Goal: Feedback & Contribution: Leave review/rating

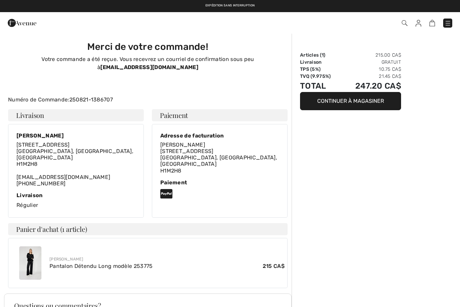
scroll to position [38, 0]
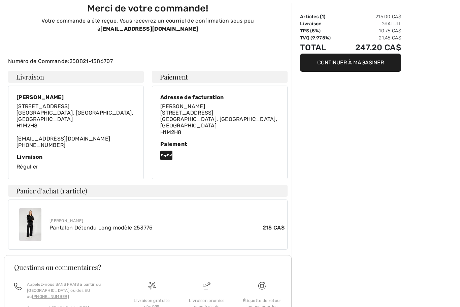
click at [140, 263] on h3 "Questions ou commentaires?" at bounding box center [147, 266] width 267 height 7
click at [109, 224] on link "Pantalon Détendu Long modèle 253775" at bounding box center [100, 227] width 103 height 6
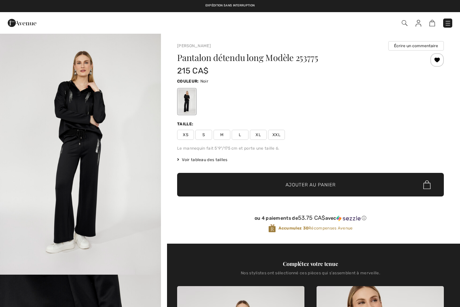
checkbox input "true"
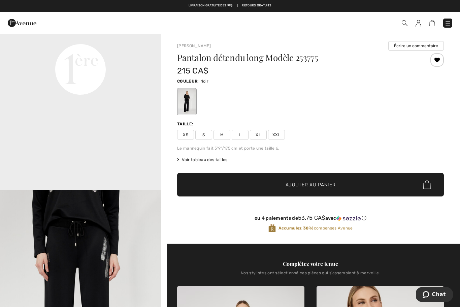
click at [404, 22] on img at bounding box center [404, 23] width 6 height 6
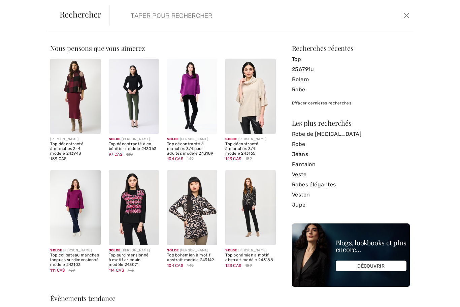
click at [184, 11] on input "search" at bounding box center [229, 15] width 207 height 20
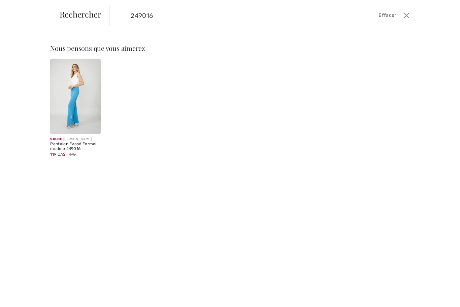
type input "249016"
click at [73, 145] on div "Pantalon Évasé Formel modèle 249016" at bounding box center [75, 146] width 50 height 9
click at [74, 114] on img at bounding box center [75, 96] width 50 height 75
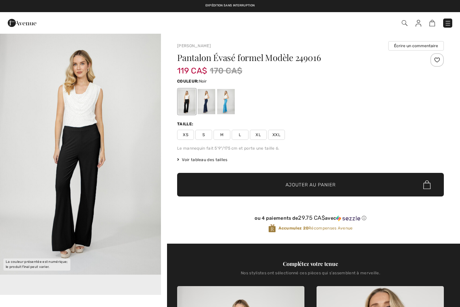
checkbox input "true"
click at [95, 198] on img "1 / 1" at bounding box center [80, 153] width 161 height 241
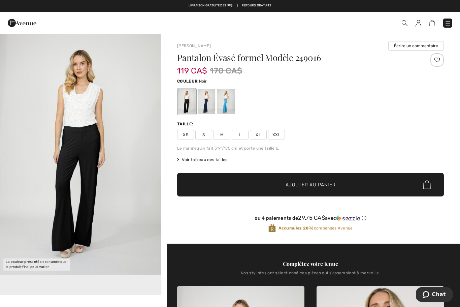
click at [229, 100] on div at bounding box center [225, 101] width 17 height 25
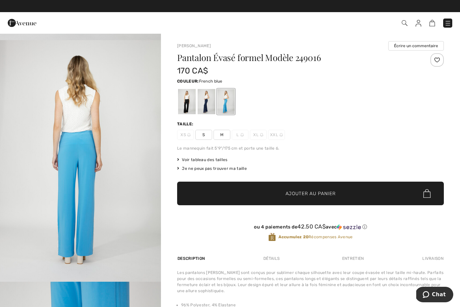
scroll to position [238, 0]
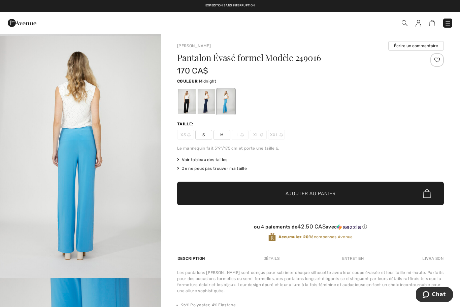
click at [206, 104] on div at bounding box center [206, 101] width 17 height 25
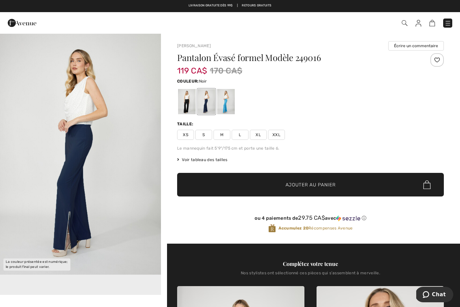
click at [187, 100] on div at bounding box center [186, 101] width 17 height 25
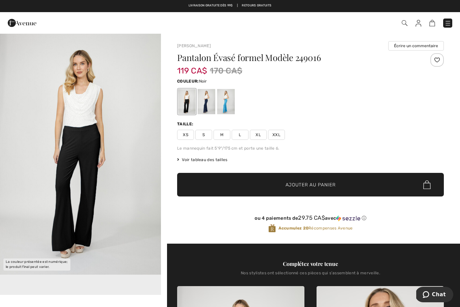
click at [277, 133] on span "XXL" at bounding box center [276, 135] width 17 height 10
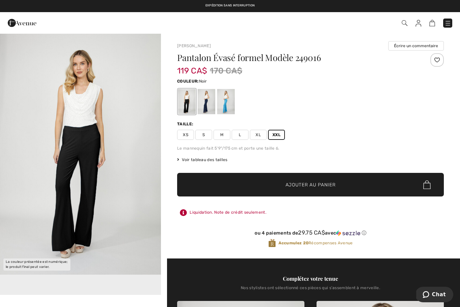
click at [316, 182] on span "Ajouter au panier" at bounding box center [310, 184] width 50 height 7
click at [447, 20] on img at bounding box center [447, 23] width 7 height 7
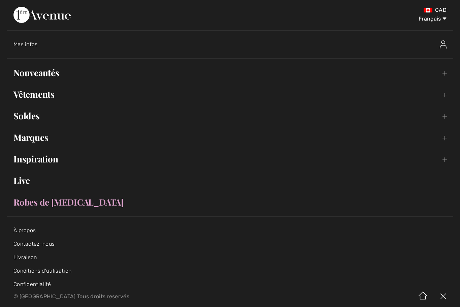
click at [44, 93] on link "Vêtements Toggle submenu" at bounding box center [230, 94] width 446 height 15
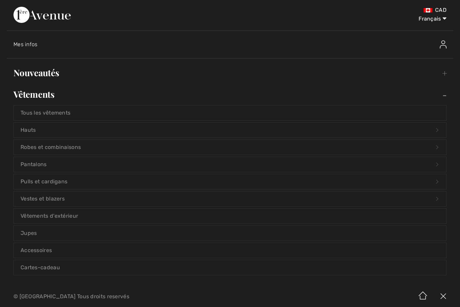
click at [66, 111] on link "Tous les vêtements" at bounding box center [230, 112] width 432 height 15
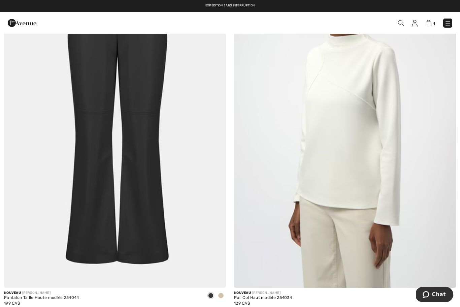
scroll to position [1203, 0]
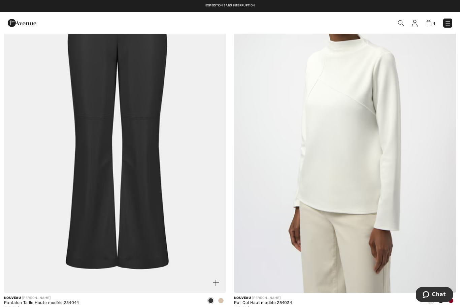
click at [224, 296] on div at bounding box center [221, 300] width 10 height 11
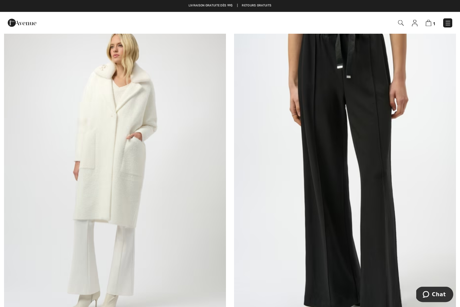
scroll to position [5605, 0]
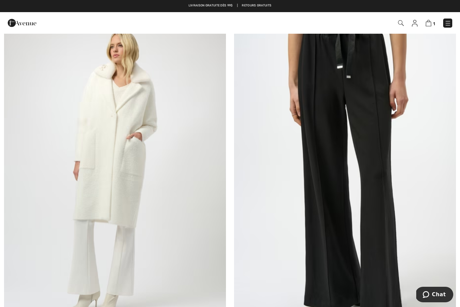
click at [375, 181] on img at bounding box center [345, 173] width 222 height 333
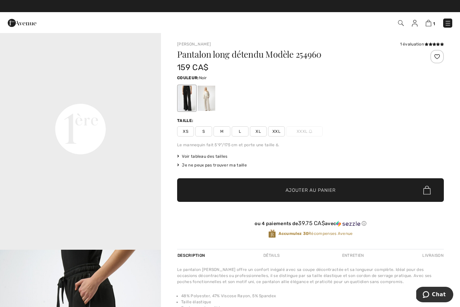
scroll to position [506, 0]
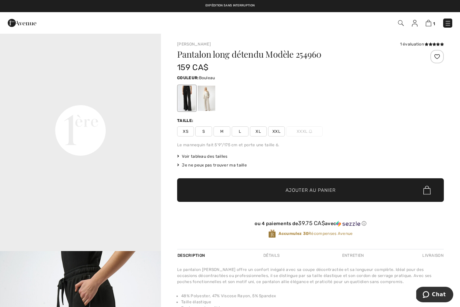
click at [209, 99] on div at bounding box center [206, 97] width 17 height 25
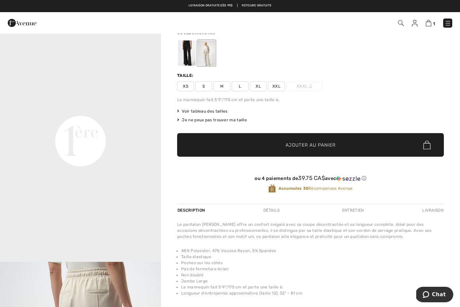
scroll to position [449, 0]
click at [189, 53] on div at bounding box center [186, 52] width 17 height 25
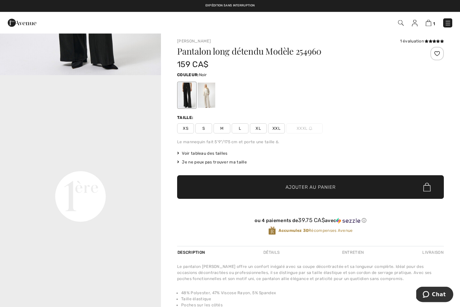
scroll to position [0, 0]
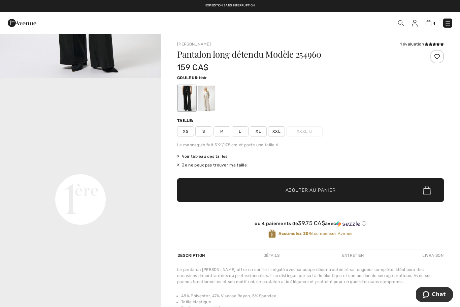
click at [428, 41] on div "[PERSON_NAME] 1 évaluation 1 évaluation Pantalon long détendu Modèle 254960 159…" at bounding box center [310, 227] width 299 height 389
click at [414, 43] on div "1 évaluation" at bounding box center [422, 44] width 44 height 6
click at [436, 42] on span at bounding box center [433, 44] width 19 height 4
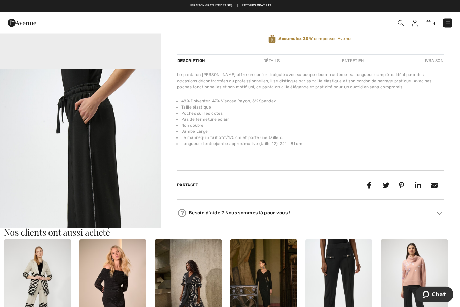
click at [123, 194] on img "3 / 5" at bounding box center [80, 190] width 161 height 241
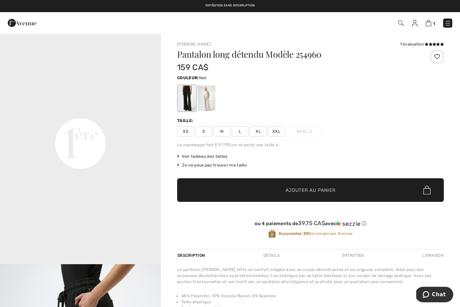
click at [439, 53] on div at bounding box center [436, 56] width 13 height 13
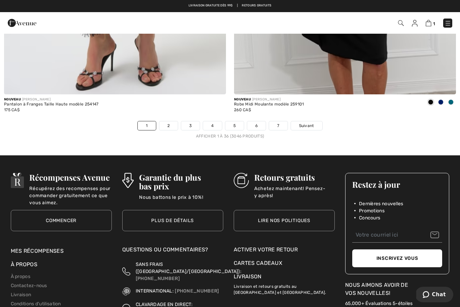
scroll to position [6547, 0]
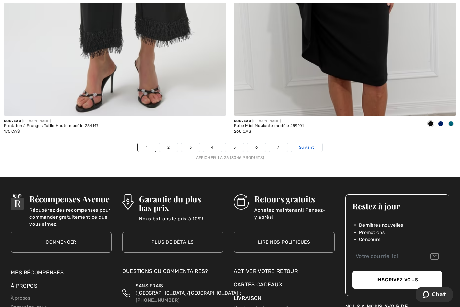
click at [310, 144] on span "Suivant" at bounding box center [306, 147] width 15 height 6
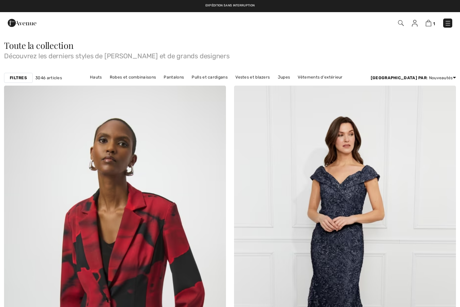
checkbox input "true"
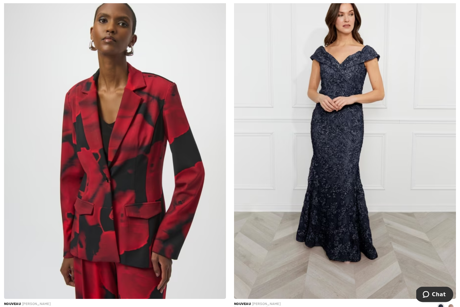
scroll to position [121, 0]
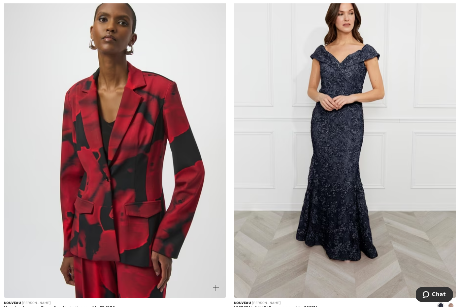
click at [145, 212] on img at bounding box center [115, 131] width 222 height 333
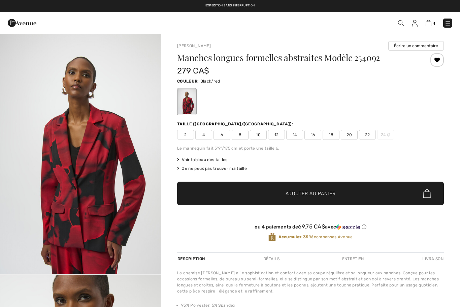
checkbox input "true"
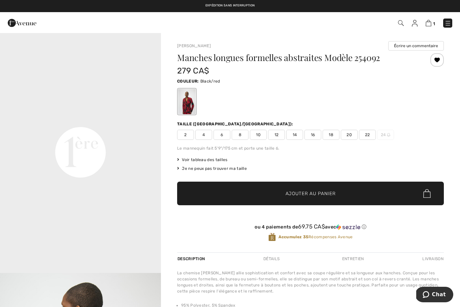
scroll to position [485, 0]
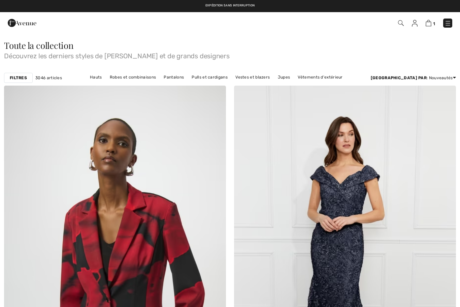
checkbox input "true"
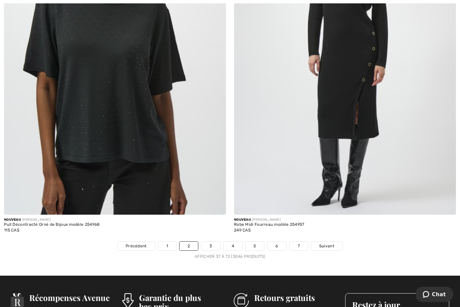
scroll to position [6449, 0]
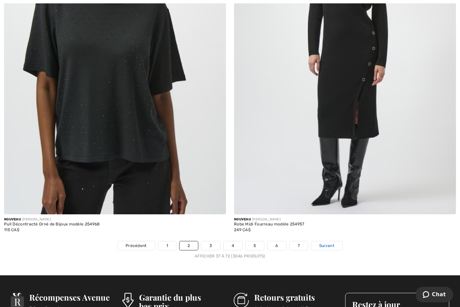
click at [326, 243] on span "Suivant" at bounding box center [326, 245] width 15 height 6
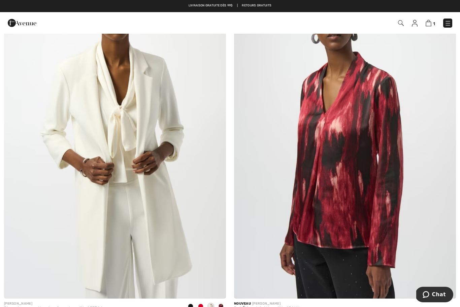
scroll to position [1915, 0]
click at [152, 208] on img at bounding box center [115, 132] width 222 height 333
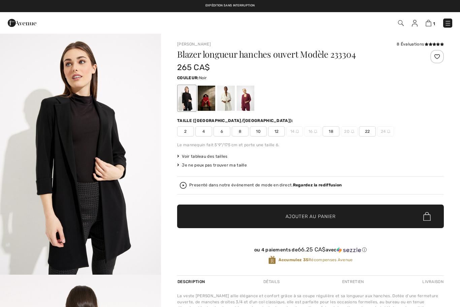
checkbox input "true"
click at [228, 98] on div at bounding box center [225, 97] width 17 height 25
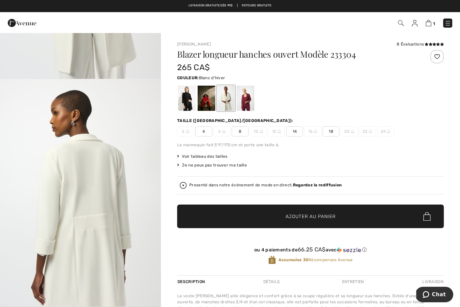
scroll to position [178, 0]
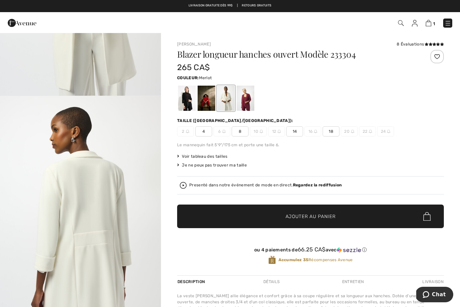
click at [249, 96] on div at bounding box center [245, 97] width 17 height 25
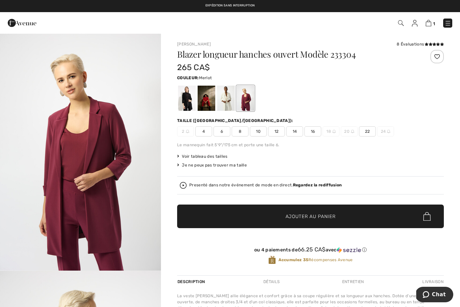
scroll to position [0, 0]
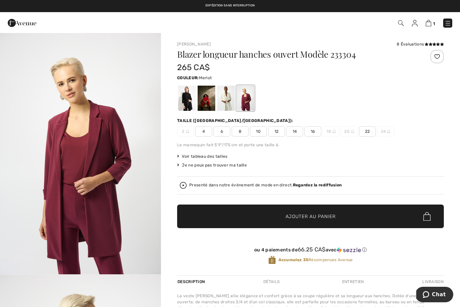
click at [228, 97] on div at bounding box center [225, 97] width 17 height 25
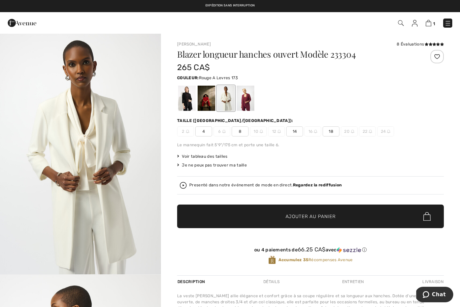
click at [206, 100] on div at bounding box center [206, 97] width 17 height 25
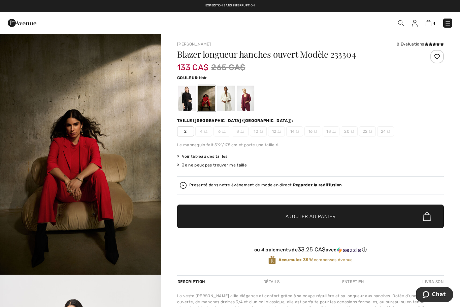
click at [185, 101] on div at bounding box center [186, 97] width 17 height 25
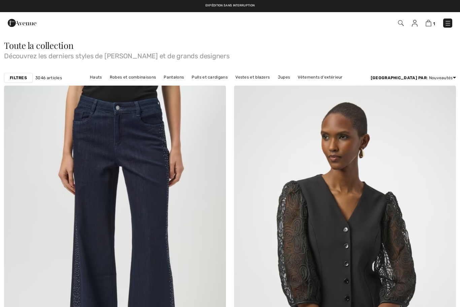
checkbox input "true"
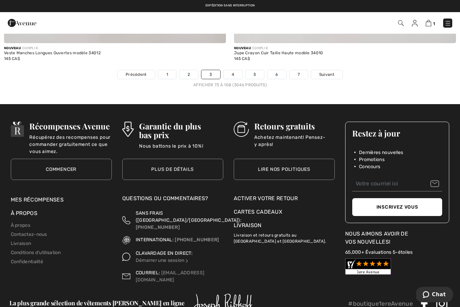
scroll to position [6581, 0]
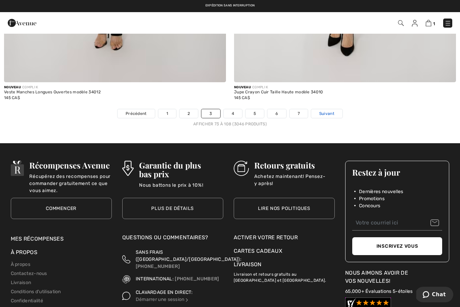
click at [330, 110] on span "Suivant" at bounding box center [326, 113] width 15 height 6
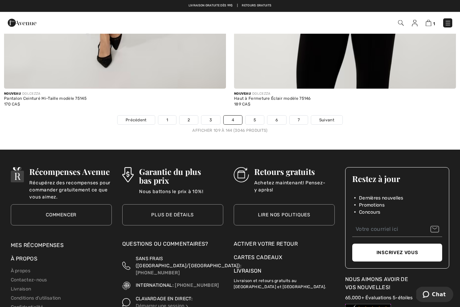
scroll to position [6574, 0]
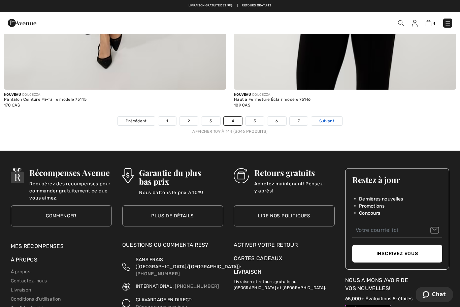
click at [332, 118] on span "Suivant" at bounding box center [326, 121] width 15 height 6
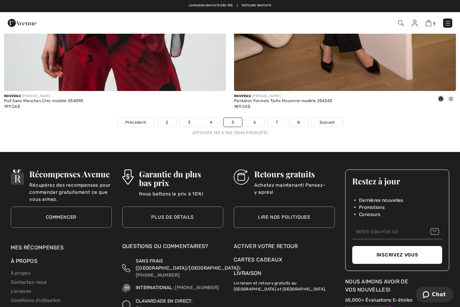
scroll to position [6570, 0]
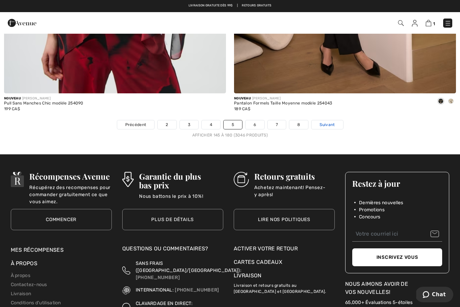
click at [333, 121] on span "Suivant" at bounding box center [326, 124] width 15 height 6
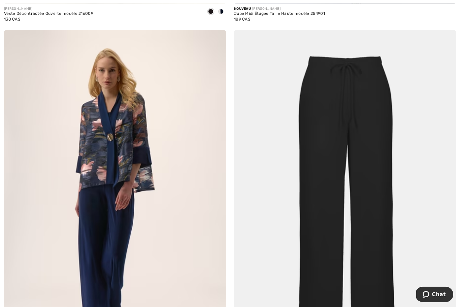
scroll to position [5943, 0]
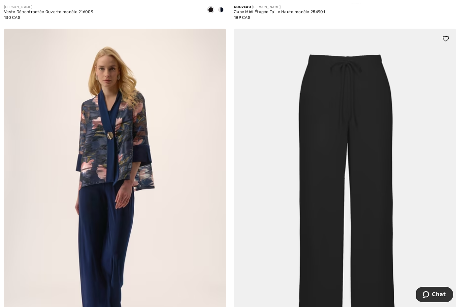
click at [366, 147] on img at bounding box center [345, 195] width 222 height 333
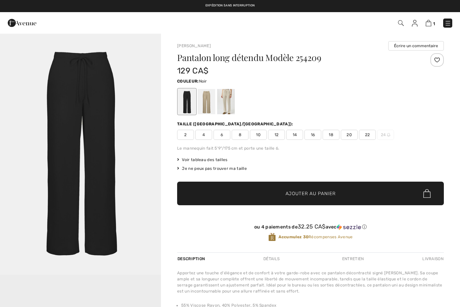
checkbox input "true"
click at [227, 100] on div at bounding box center [225, 101] width 17 height 25
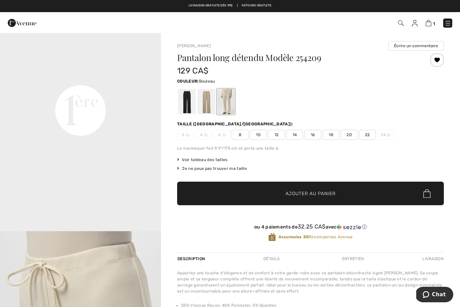
scroll to position [526, 0]
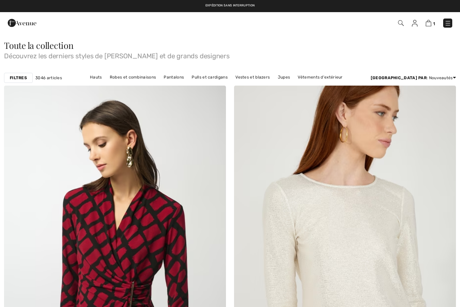
checkbox input "true"
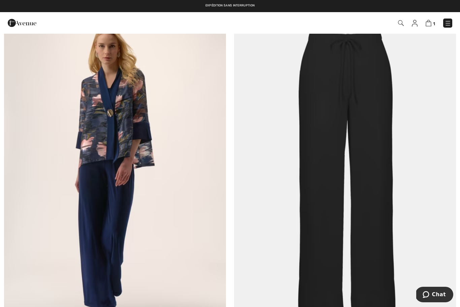
click at [370, 187] on img at bounding box center [345, 172] width 222 height 333
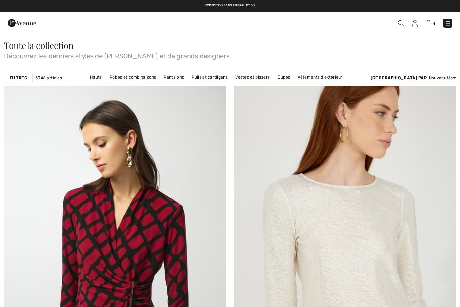
checkbox input "true"
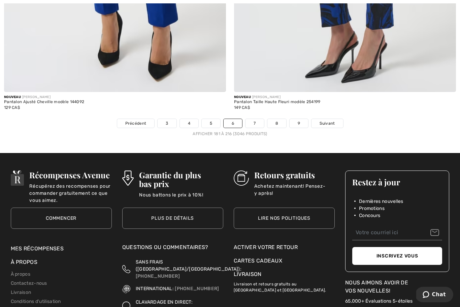
scroll to position [6572, 0]
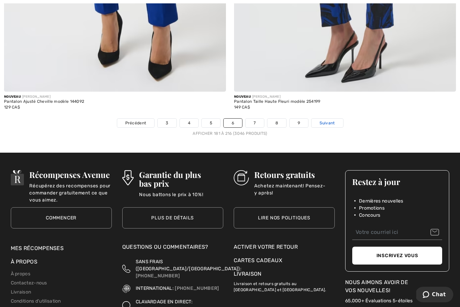
click at [334, 120] on span "Suivant" at bounding box center [326, 123] width 15 height 6
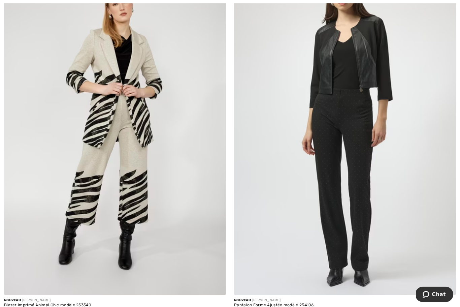
scroll to position [124, 0]
click at [88, 130] on img at bounding box center [115, 128] width 222 height 333
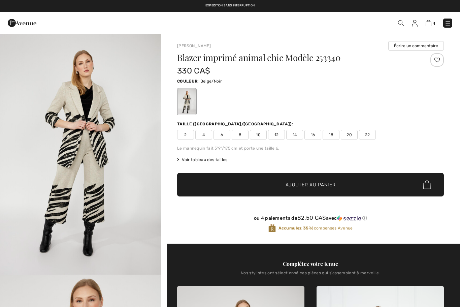
checkbox input "true"
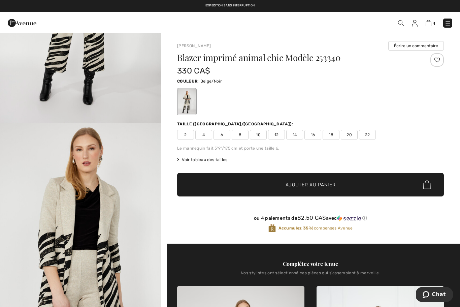
scroll to position [150, 0]
click at [416, 43] on button "Écrire un commentaire" at bounding box center [416, 45] width 56 height 9
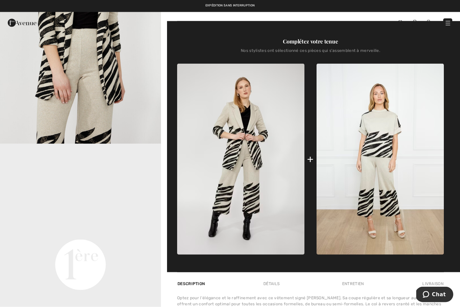
scroll to position [1096, 0]
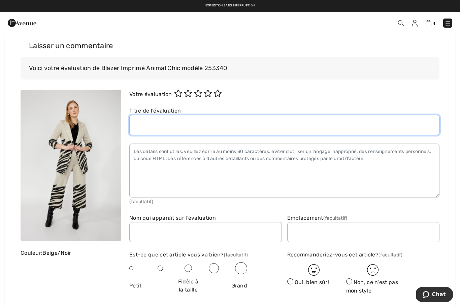
click at [151, 125] on input "text" at bounding box center [284, 125] width 310 height 20
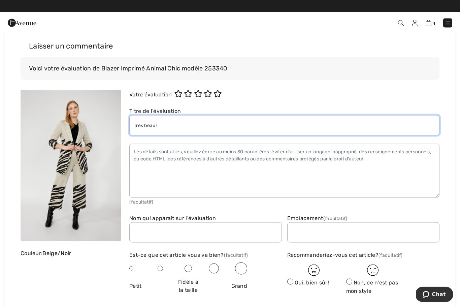
type input "Très beau!"
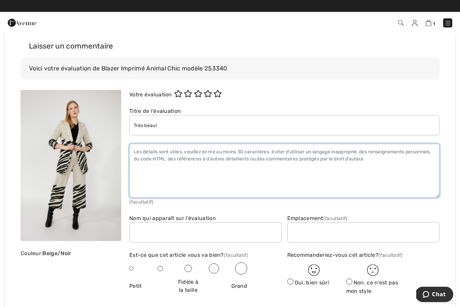
click at [182, 151] on textarea at bounding box center [284, 171] width 310 height 54
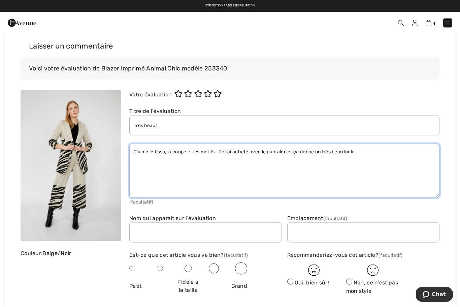
click at [166, 147] on textarea "J’aime le tissu, la coupe et les motifs. Je l’ai acheté avec le pantalon et ça …" at bounding box center [284, 171] width 310 height 54
click at [425, 153] on textarea "J’aime le tissu qui est très confortable, la coupe et les motifs. Je l’ai achet…" at bounding box center [284, 171] width 310 height 54
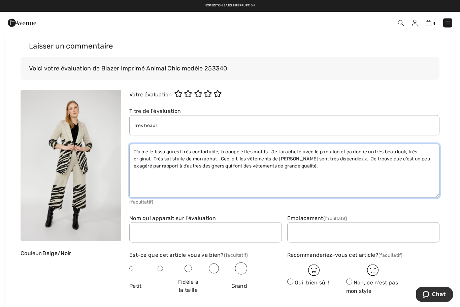
type textarea "J’aime le tissu qui est très confortable, la coupe et les motifs. Je l’ai achet…"
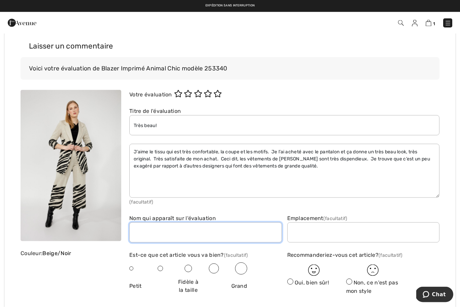
click at [190, 234] on input "text" at bounding box center [205, 232] width 152 height 20
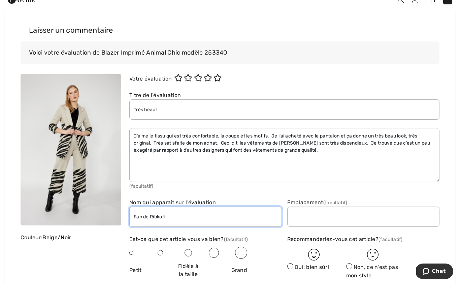
scroll to position [1092, 0]
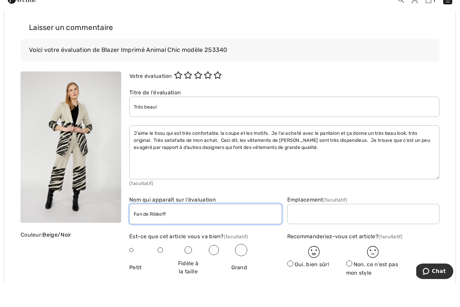
type input "Fan de Ribkoff"
click at [189, 269] on span at bounding box center [187, 272] width 7 height 7
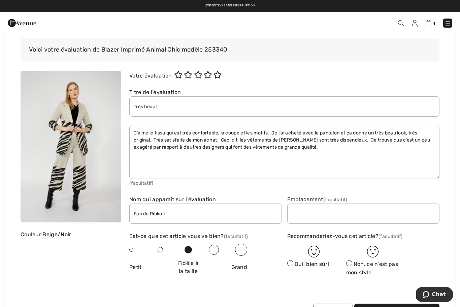
click at [291, 261] on span at bounding box center [290, 263] width 6 height 6
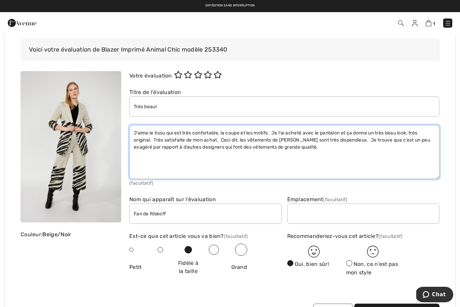
click at [272, 133] on textarea "J’aime le tissu qui est très confortable, la coupe et les motifs. Je l’ai achet…" at bounding box center [284, 152] width 310 height 54
click at [263, 146] on textarea "J’aime le tissu qui est très confortable, la coupe et les motifs animaliers. Je…" at bounding box center [284, 152] width 310 height 54
click at [369, 144] on textarea "J’aime le tissu qui est très confortable, la coupe et les motifs animaliers. Je…" at bounding box center [284, 152] width 310 height 54
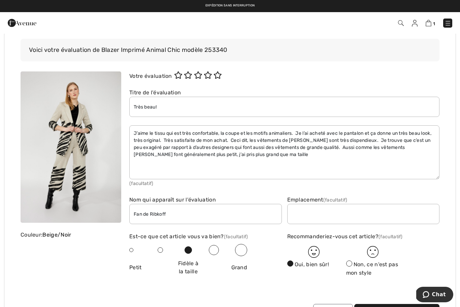
click at [164, 249] on div at bounding box center [165, 250] width 24 height 12
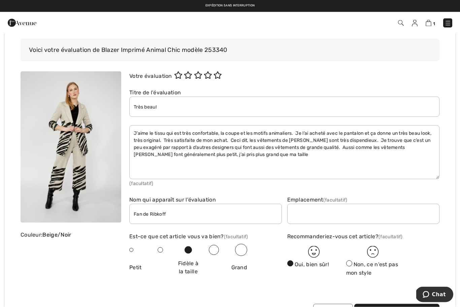
click at [165, 247] on div at bounding box center [165, 250] width 24 height 12
click at [163, 246] on div at bounding box center [165, 250] width 24 height 12
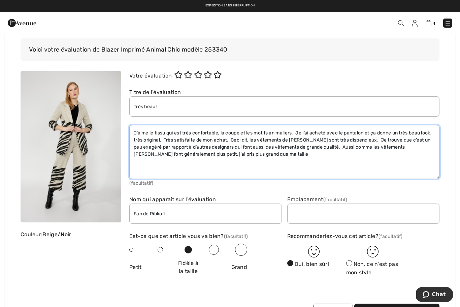
click at [161, 154] on textarea "J’aime le tissu qui est très confortable, la coupe et les motifs animaliers. Je…" at bounding box center [284, 152] width 310 height 54
click at [193, 153] on textarea "J’aime le tissu qui est très confortable, la coupe et les motifs animaliers. Je…" at bounding box center [284, 152] width 310 height 54
click at [226, 150] on textarea "J’aime le tissu qui est très confortable, la coupe et les motifs animaliers. Je…" at bounding box center [284, 152] width 310 height 54
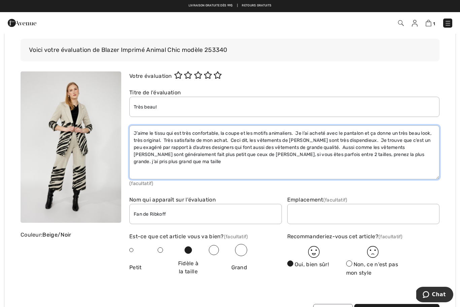
click at [203, 163] on textarea "J’aime le tissu qui est très confortable, la coupe et les motifs animaliers. Je…" at bounding box center [284, 152] width 310 height 54
click at [420, 147] on textarea "J’aime le tissu qui est très confortable, la coupe et les motifs animaliers. Je…" at bounding box center [284, 152] width 310 height 54
click at [219, 150] on textarea "J’aime le tissu qui est très confortable, la coupe et les motifs animaliers. Je…" at bounding box center [284, 152] width 310 height 54
click at [398, 146] on textarea "J’aime le tissu qui est très confortable, la coupe et les motifs animaliers. Je…" at bounding box center [284, 152] width 310 height 54
click at [370, 146] on textarea "J’aime le tissu qui est très confortable, la coupe et les motifs animaliers. Je…" at bounding box center [284, 152] width 310 height 54
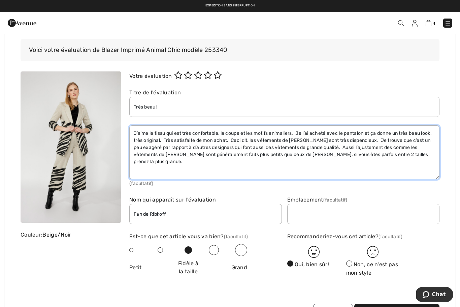
click at [133, 155] on textarea "J’aime le tissu qui est très confortable, la coupe et les motifs animaliers. Je…" at bounding box center [284, 152] width 310 height 54
click at [170, 153] on textarea "J’aime le tissu qui est très confortable, la coupe et les motifs animaliers. Je…" at bounding box center [284, 152] width 310 height 54
click at [191, 155] on textarea "J’aime le tissu qui est très confortable, la coupe et les motifs animaliers. Je…" at bounding box center [284, 152] width 310 height 54
click at [227, 150] on textarea "J’aime le tissu qui est très confortable, la coupe et les motifs animaliers. Je…" at bounding box center [284, 152] width 310 height 54
click at [237, 151] on textarea "J’aime le tissu qui est très confortable, la coupe et les motifs animaliers. Je…" at bounding box center [284, 152] width 310 height 54
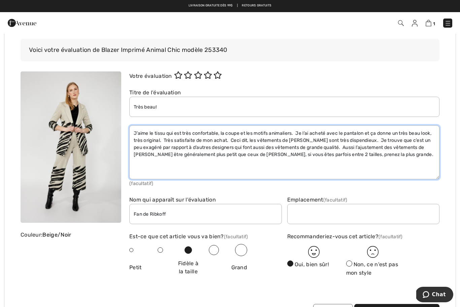
click at [300, 151] on textarea "J’aime le tissu qui est très confortable, la coupe et les motifs animaliers. Je…" at bounding box center [284, 152] width 310 height 54
type textarea "J’aime le tissu qui est très confortable, la coupe et les motifs animaliers. Je…"
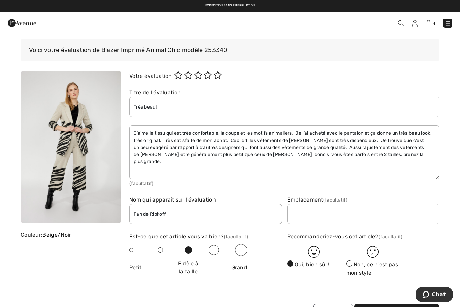
click at [159, 247] on span at bounding box center [159, 249] width 5 height 5
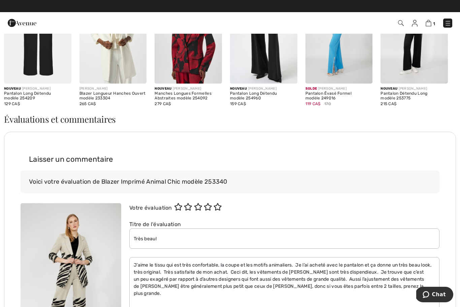
scroll to position [984, 0]
click at [222, 205] on icon at bounding box center [217, 206] width 8 height 7
click at [118, 260] on img at bounding box center [71, 278] width 101 height 151
click at [134, 215] on div "Votre évaluation 5" at bounding box center [284, 211] width 310 height 17
click at [147, 193] on div "Laisser un commentaire Voici votre évaluation de Blazer Imprimé Animal Chic mod…" at bounding box center [230, 175] width 419 height 55
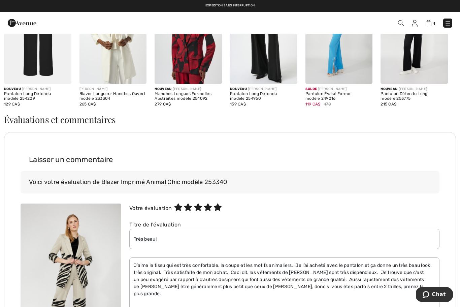
click at [287, 199] on div "Laisser un commentaire Voici votre évaluation de Blazer Imprimé Animal Chic mod…" at bounding box center [230, 175] width 419 height 55
click at [172, 174] on div "Voici votre évaluation de Blazer Imprimé Animal Chic modèle 253340" at bounding box center [230, 182] width 419 height 23
click at [178, 169] on h3 "Laisser un commentaire" at bounding box center [230, 159] width 419 height 22
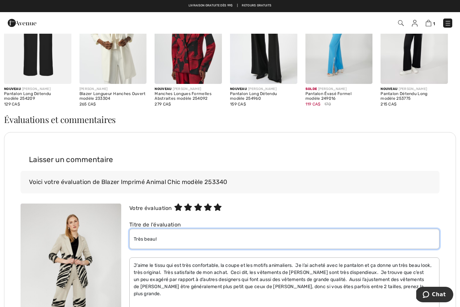
click at [223, 235] on input "Très beau!" at bounding box center [284, 238] width 310 height 20
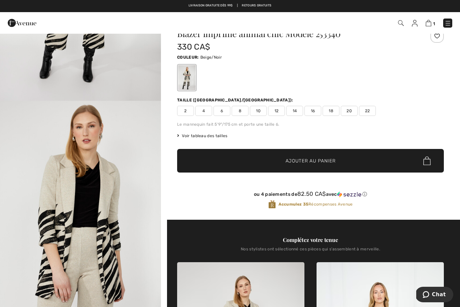
scroll to position [0, 0]
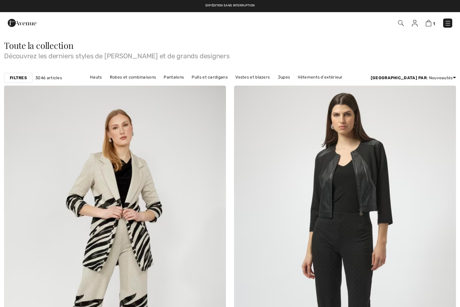
checkbox input "true"
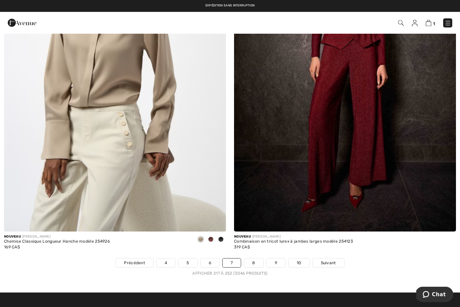
scroll to position [6432, 0]
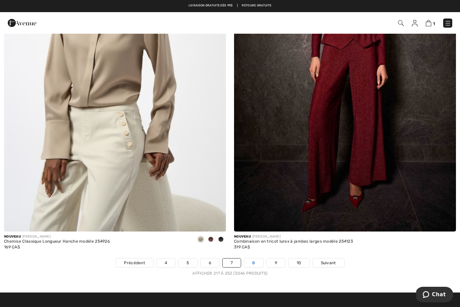
click at [253, 258] on link "8" at bounding box center [253, 262] width 19 height 9
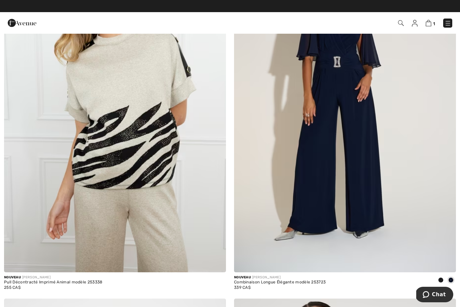
scroll to position [5314, 0]
click at [136, 145] on img at bounding box center [115, 105] width 222 height 333
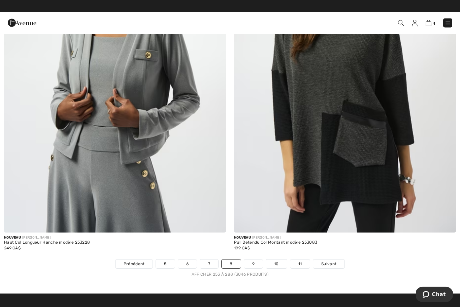
scroll to position [6431, 0]
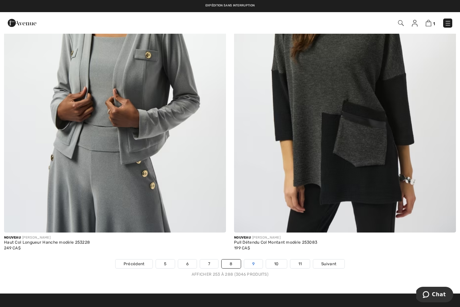
click at [254, 259] on link "9" at bounding box center [253, 263] width 19 height 9
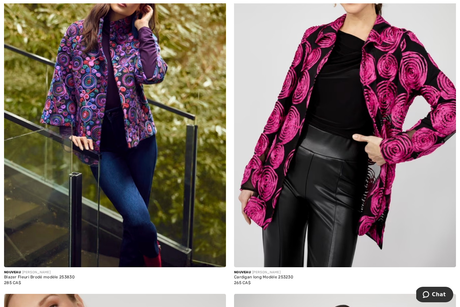
scroll to position [852, 0]
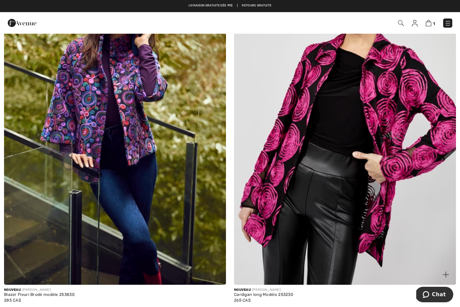
click at [397, 124] on img at bounding box center [345, 118] width 222 height 333
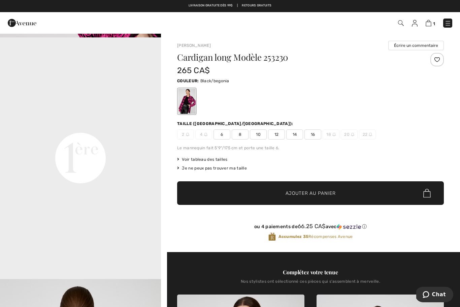
scroll to position [2, 0]
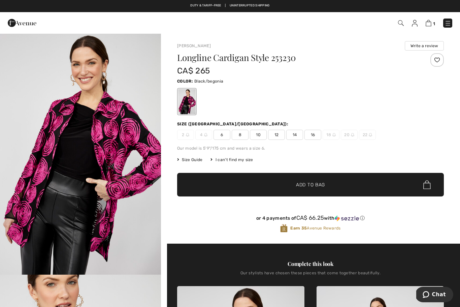
click at [447, 23] on img at bounding box center [447, 23] width 7 height 7
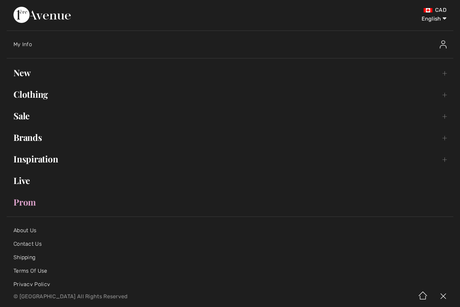
click at [439, 18] on select "English Français" at bounding box center [428, 17] width 35 height 20
select select "https://www.1ereavenue.com/fr/cardigan-en-tricot-p84162/"
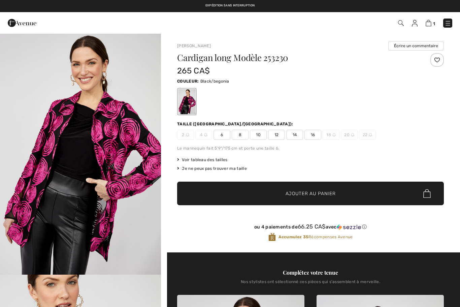
checkbox input "true"
click at [439, 56] on div at bounding box center [436, 59] width 13 height 13
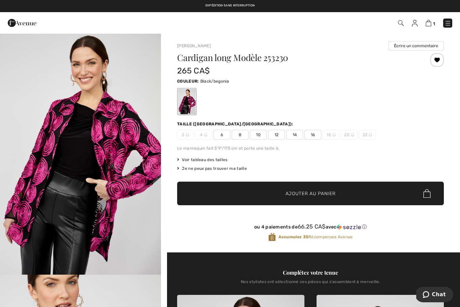
click at [234, 167] on div "Je ne peux pas trouver ma taille" at bounding box center [310, 168] width 266 height 6
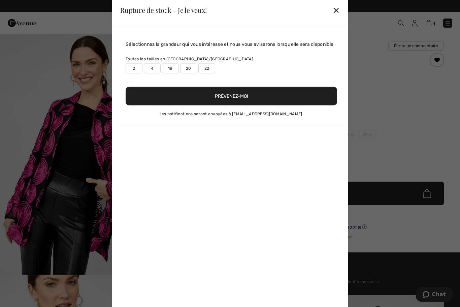
click at [187, 71] on label "20" at bounding box center [188, 68] width 17 height 10
type input "true"
click at [229, 102] on button "Prévenez-moi" at bounding box center [231, 95] width 211 height 19
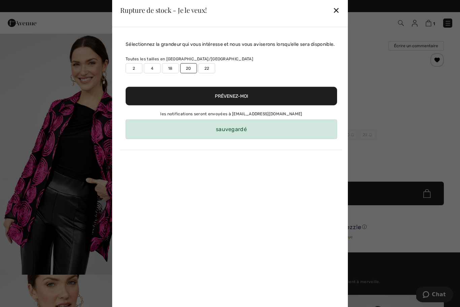
click at [335, 10] on div "✕" at bounding box center [335, 10] width 7 height 14
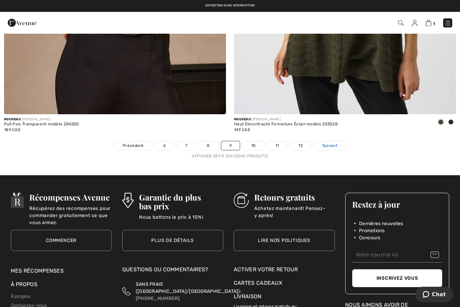
scroll to position [6549, 0]
click at [336, 142] on span "Suivant" at bounding box center [329, 145] width 15 height 6
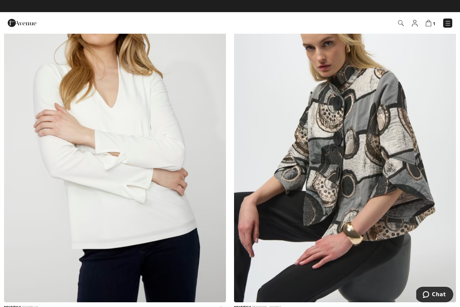
scroll to position [3777, 0]
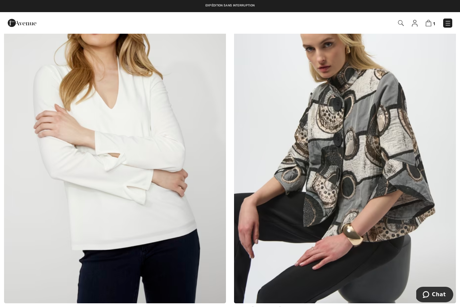
click at [381, 169] on img at bounding box center [345, 136] width 222 height 333
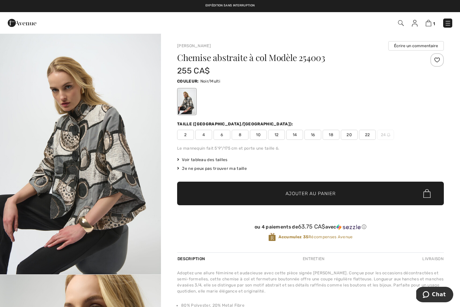
click at [92, 181] on img "1 / 6" at bounding box center [80, 153] width 161 height 241
click at [438, 60] on div at bounding box center [436, 59] width 13 height 13
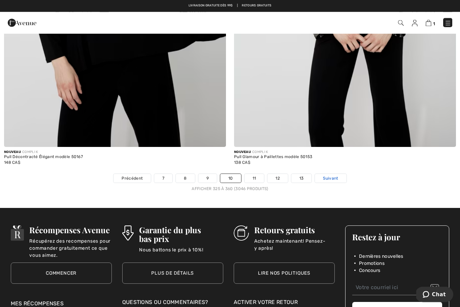
scroll to position [6517, 0]
click at [335, 175] on span "Suivant" at bounding box center [330, 178] width 15 height 6
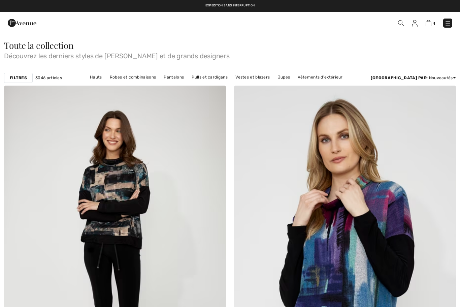
checkbox input "true"
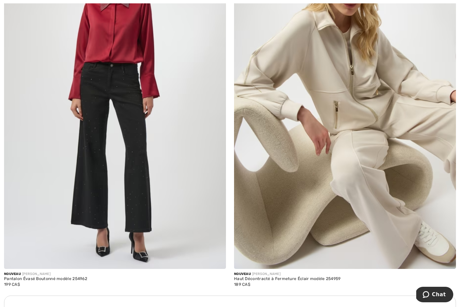
scroll to position [1947, 0]
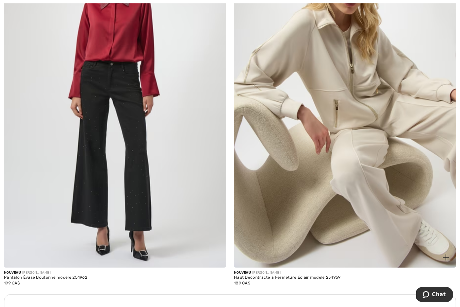
click at [376, 97] on img at bounding box center [345, 100] width 222 height 333
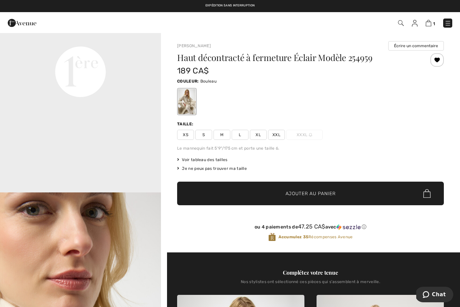
scroll to position [564, 0]
click at [431, 21] on img at bounding box center [428, 23] width 6 height 6
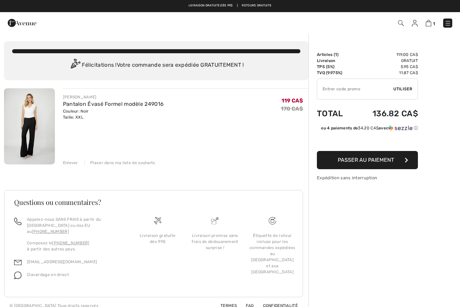
click at [448, 20] on img at bounding box center [447, 23] width 7 height 7
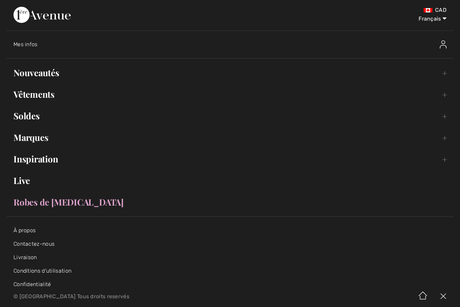
click at [50, 73] on link "Nouveautés Toggle submenu" at bounding box center [230, 72] width 446 height 15
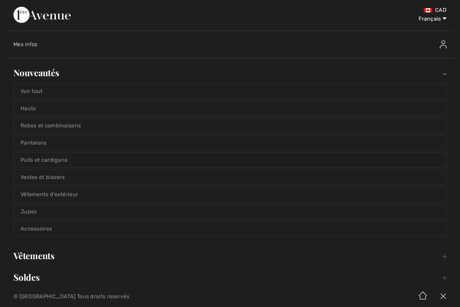
click at [71, 94] on link "Voir tout" at bounding box center [230, 91] width 432 height 15
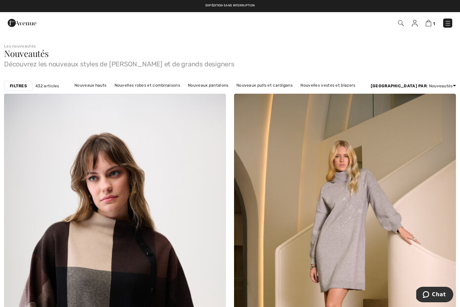
click at [24, 82] on div "Filtres" at bounding box center [18, 86] width 29 height 10
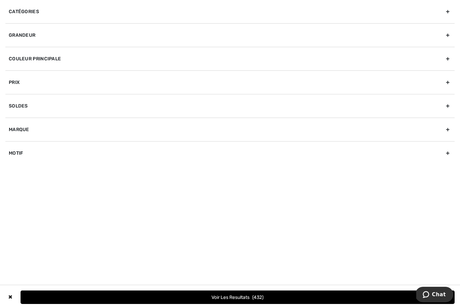
click at [41, 131] on div "Marque" at bounding box center [229, 129] width 449 height 24
click at [13, 145] on input"] "[PERSON_NAME]" at bounding box center [11, 144] width 5 height 5
checkbox input"] "true"
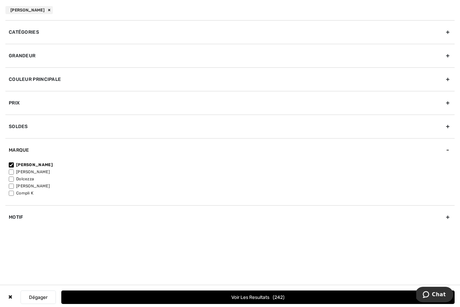
click at [15, 170] on label "[PERSON_NAME]" at bounding box center [231, 172] width 445 height 6
click at [14, 170] on input"] "[PERSON_NAME]" at bounding box center [11, 171] width 5 height 5
checkbox input"] "true"
click at [273, 296] on span "336" at bounding box center [278, 297] width 11 height 6
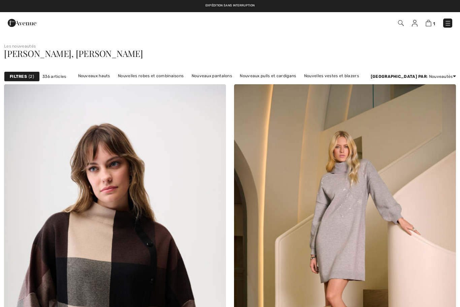
checkbox input "true"
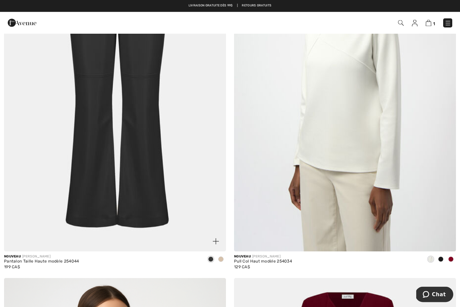
scroll to position [1243, 0]
click at [219, 260] on span at bounding box center [220, 258] width 5 height 5
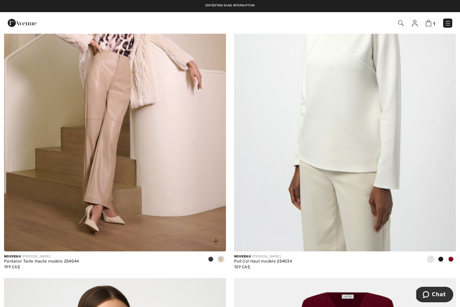
click at [210, 258] on span at bounding box center [210, 258] width 5 height 5
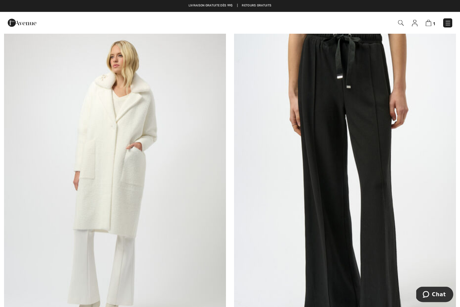
scroll to position [4876, 0]
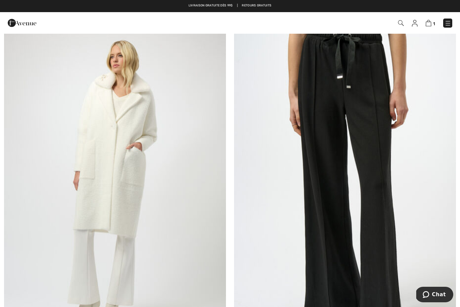
click at [381, 158] on img at bounding box center [345, 183] width 222 height 333
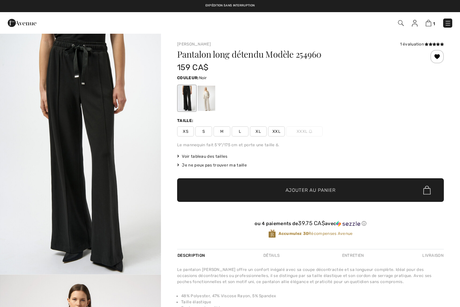
checkbox input "true"
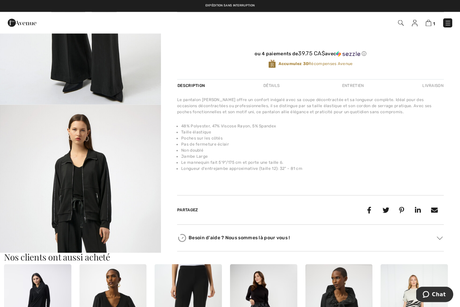
scroll to position [172, 0]
